Goal: Task Accomplishment & Management: Use online tool/utility

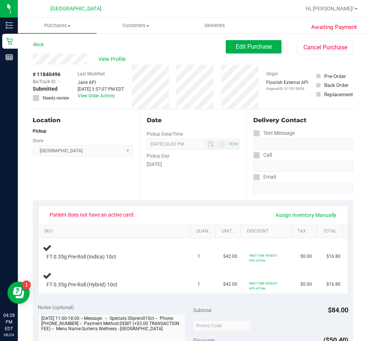
click at [203, 57] on div "View Profile" at bounding box center [129, 58] width 193 height 11
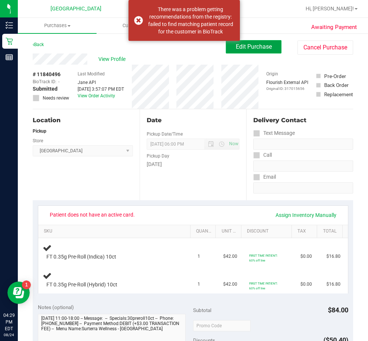
click at [241, 50] on button "Edit Purchase" at bounding box center [254, 46] width 56 height 13
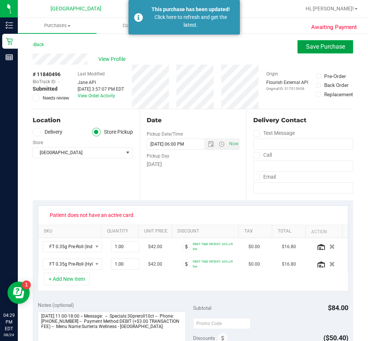
click at [306, 48] on span "Save Purchase" at bounding box center [325, 46] width 39 height 7
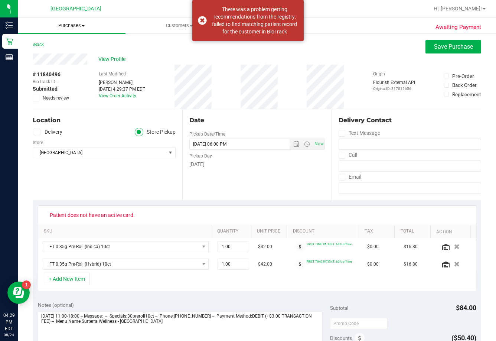
click at [68, 23] on span "Purchases" at bounding box center [72, 25] width 108 height 7
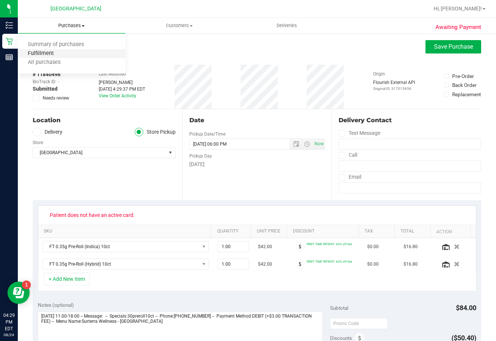
click at [55, 55] on span "Fulfillment" at bounding box center [41, 54] width 46 height 6
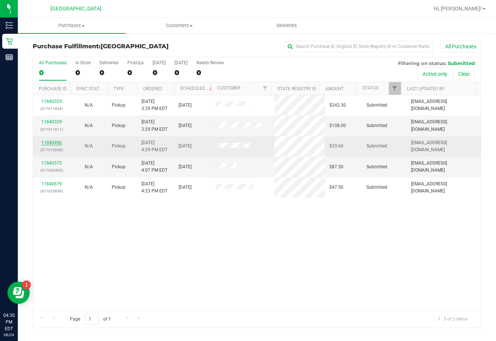
click at [52, 143] on link "11840496" at bounding box center [51, 142] width 21 height 5
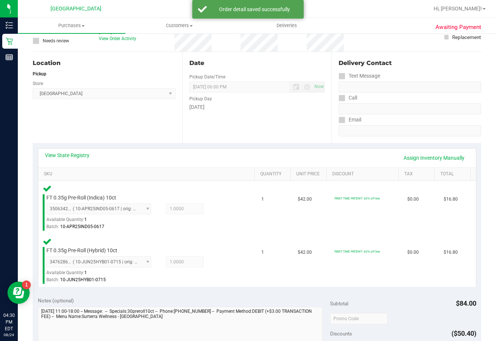
scroll to position [186, 0]
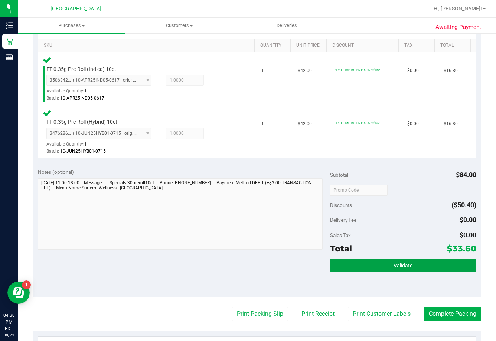
click at [356, 263] on button "Validate" at bounding box center [403, 264] width 146 height 13
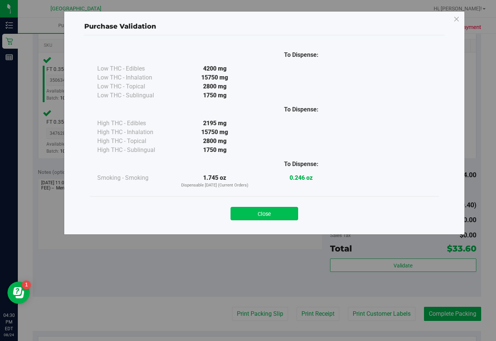
click at [276, 212] on button "Close" at bounding box center [265, 213] width 68 height 13
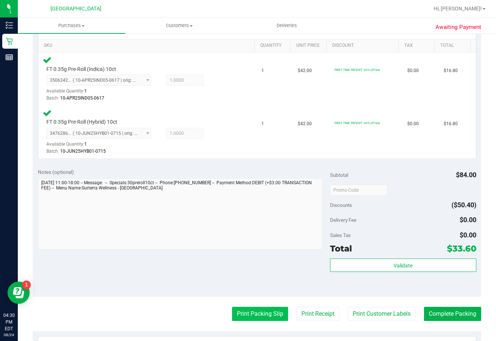
click at [247, 310] on button "Print Packing Slip" at bounding box center [260, 314] width 56 height 14
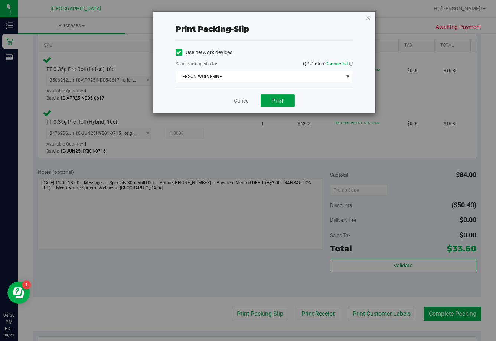
click at [270, 99] on button "Print" at bounding box center [278, 100] width 34 height 13
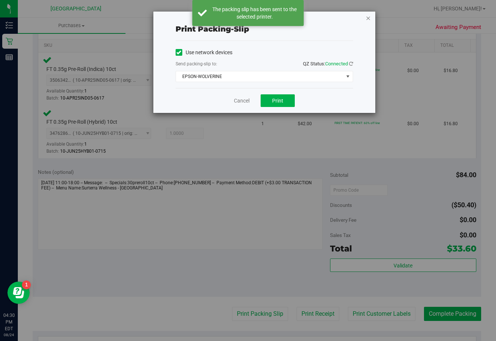
click at [368, 16] on icon "button" at bounding box center [368, 17] width 5 height 9
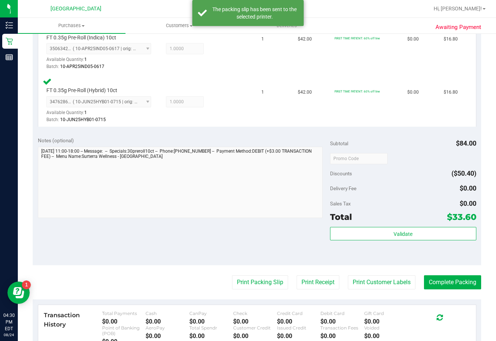
scroll to position [260, 0]
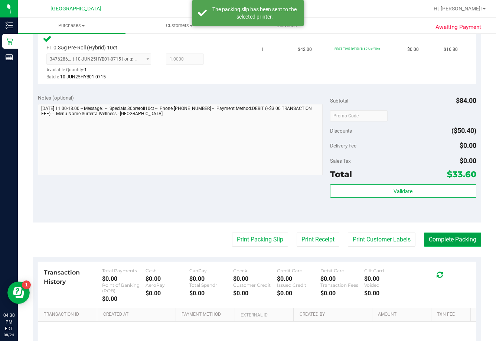
click at [434, 242] on button "Complete Packing" at bounding box center [452, 239] width 57 height 14
